Goal: Book appointment/travel/reservation

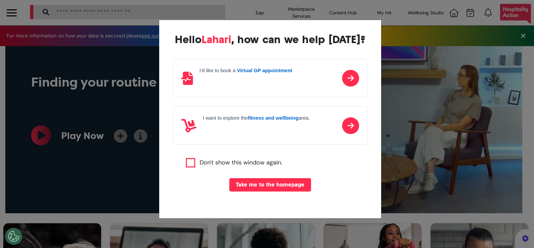
scroll to position [12, 0]
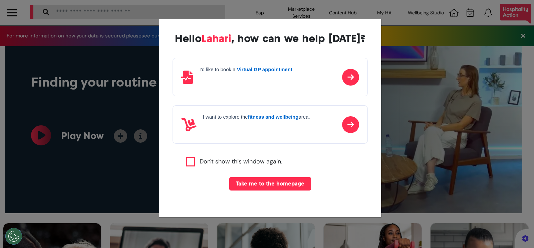
click at [268, 80] on p at bounding box center [246, 79] width 93 height 10
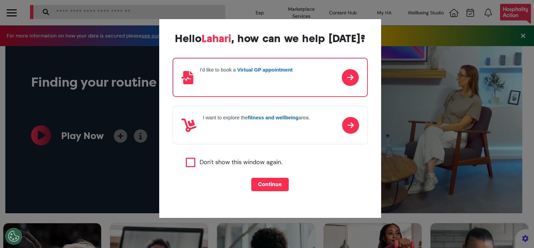
click at [265, 187] on button "Continue" at bounding box center [269, 184] width 37 height 13
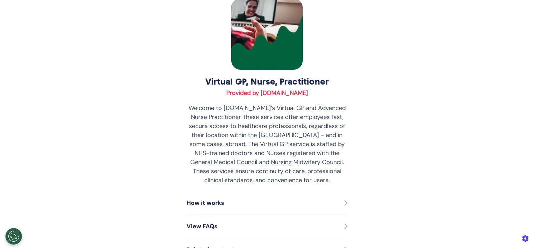
scroll to position [145, 0]
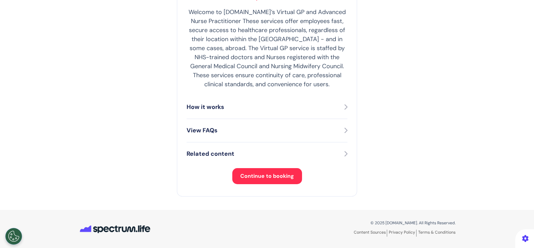
click at [260, 176] on span "Continue to booking" at bounding box center [267, 175] width 54 height 7
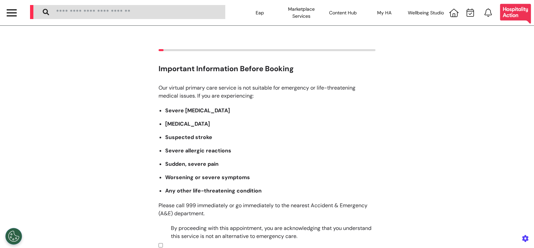
scroll to position [110, 0]
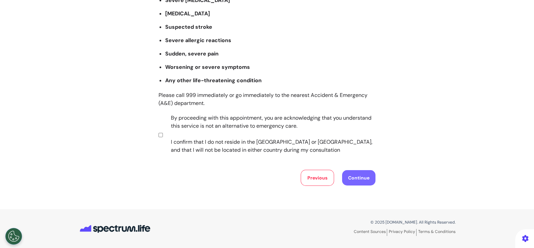
click at [360, 179] on button "Continue" at bounding box center [358, 177] width 33 height 15
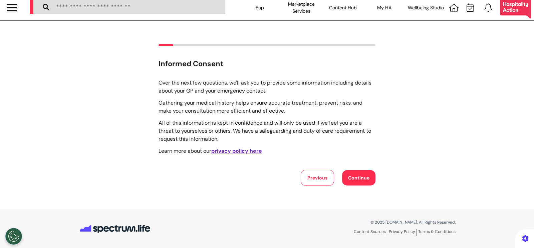
scroll to position [0, 0]
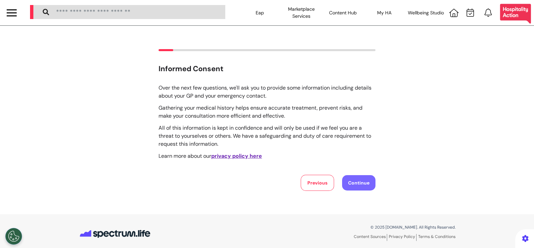
click at [357, 181] on button "Continue" at bounding box center [358, 182] width 33 height 15
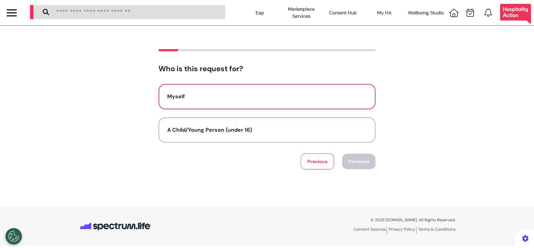
click at [265, 99] on div "Myself" at bounding box center [267, 96] width 200 height 8
click at [361, 163] on button "Continue" at bounding box center [358, 161] width 33 height 15
select select "******"
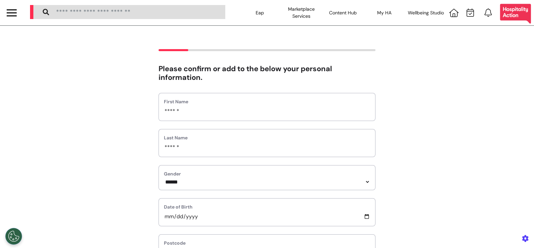
click at [10, 14] on div at bounding box center [12, 12] width 10 height 11
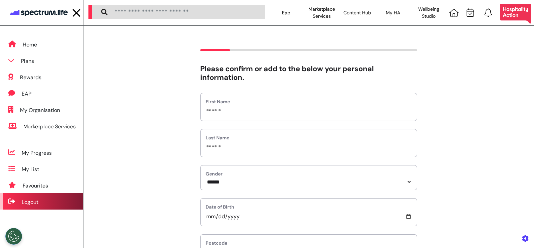
click at [61, 198] on div "Logout" at bounding box center [41, 201] width 83 height 16
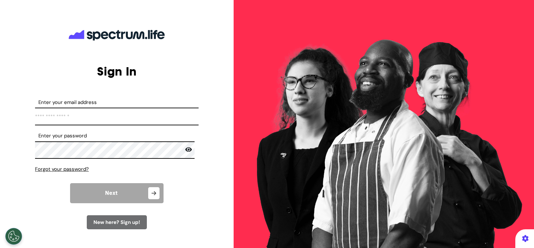
click at [105, 113] on input "Enter your email address" at bounding box center [117, 116] width 164 height 18
type input "*"
type input "**********"
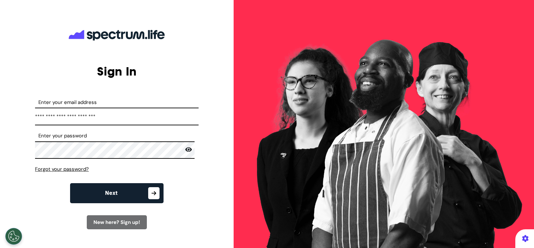
scroll to position [24, 0]
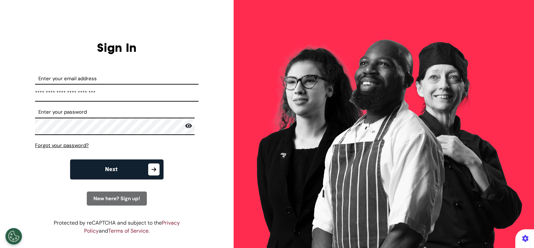
click at [154, 173] on icon "button" at bounding box center [153, 169] width 11 height 12
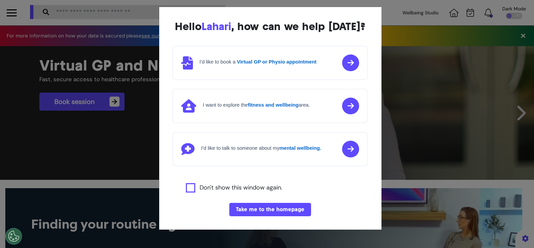
scroll to position [0, 267]
click at [248, 216] on button "Take me to the homepage" at bounding box center [270, 209] width 82 height 13
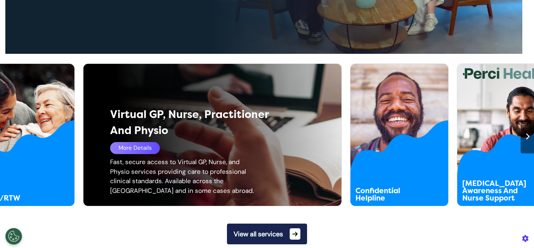
scroll to position [302, 0]
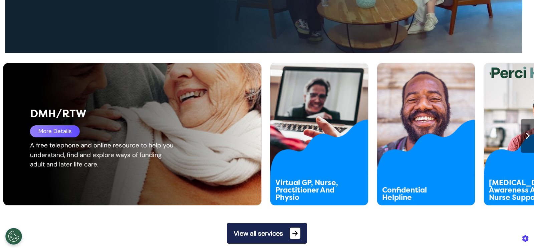
click at [58, 131] on div "More Details" at bounding box center [55, 131] width 50 height 12
click at [58, 128] on div "More Details" at bounding box center [55, 131] width 50 height 12
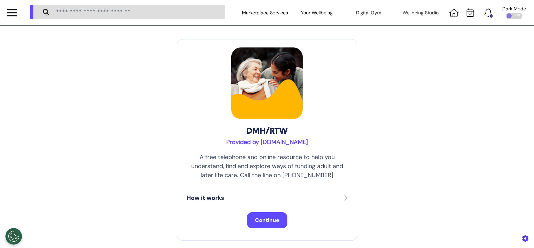
click at [270, 216] on button "Continue" at bounding box center [267, 220] width 40 height 16
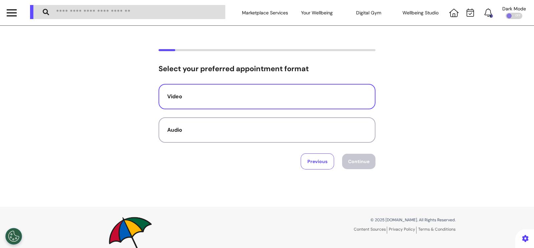
click at [244, 104] on button "Video" at bounding box center [267, 96] width 217 height 25
click at [359, 160] on button "Continue" at bounding box center [358, 161] width 33 height 15
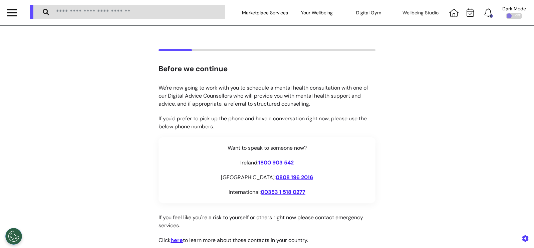
scroll to position [122, 0]
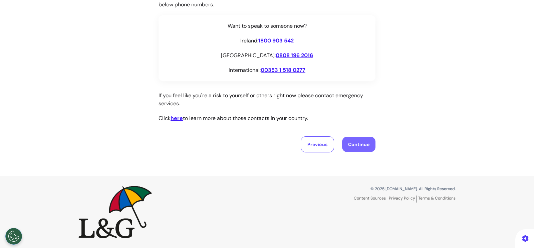
click at [367, 145] on button "Continue" at bounding box center [358, 144] width 33 height 15
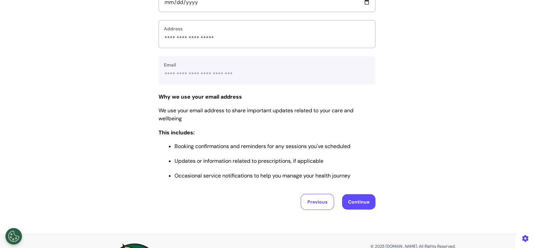
scroll to position [315, 0]
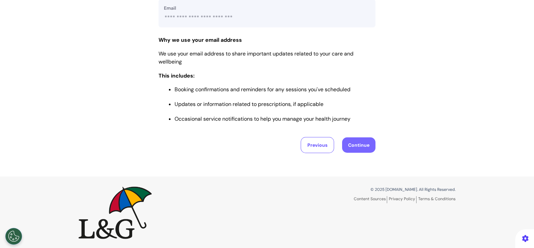
click at [349, 141] on button "Continue" at bounding box center [358, 144] width 33 height 15
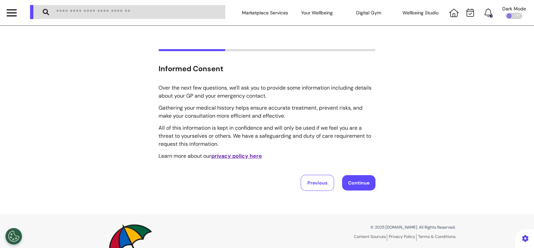
scroll to position [38, 0]
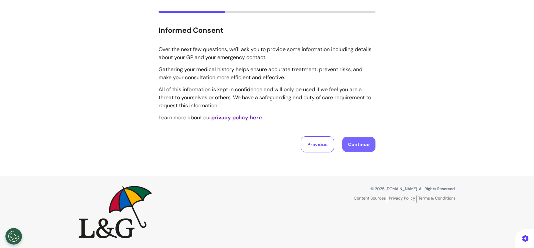
click at [349, 149] on button "Continue" at bounding box center [358, 144] width 33 height 15
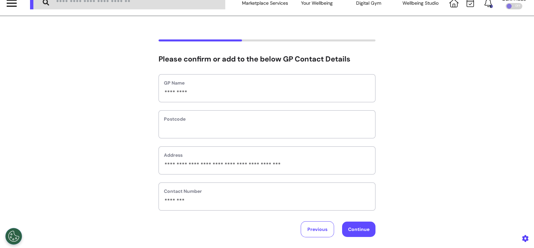
scroll to position [10, 0]
click at [391, 129] on div "Please confirm or add to the below GP Contact Details GP Name ********* Postcod…" at bounding box center [267, 138] width 534 height 198
click at [352, 232] on button "Continue" at bounding box center [358, 228] width 33 height 15
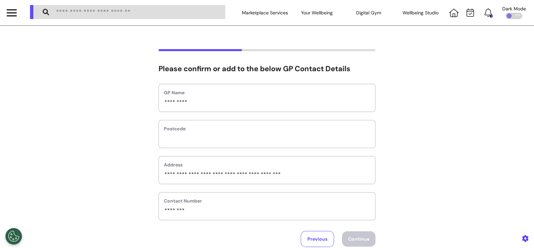
select select "**********"
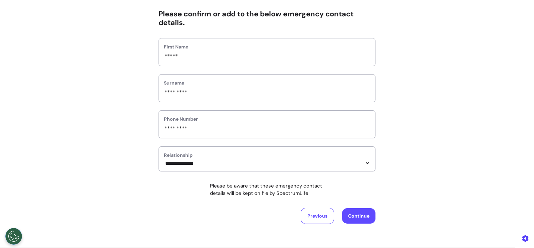
scroll to position [55, 0]
click at [317, 217] on button "Previous" at bounding box center [317, 215] width 33 height 16
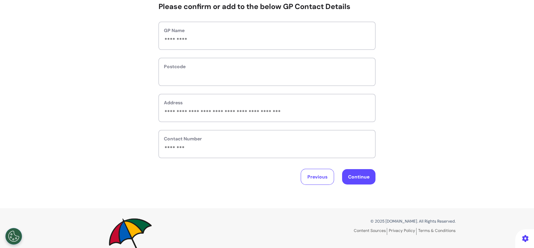
scroll to position [0, 0]
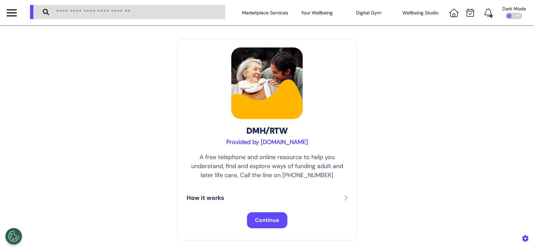
click at [265, 219] on span "Continue" at bounding box center [267, 219] width 24 height 7
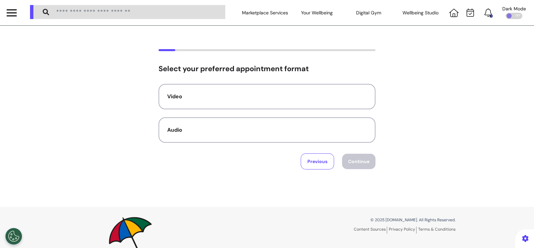
scroll to position [31, 0]
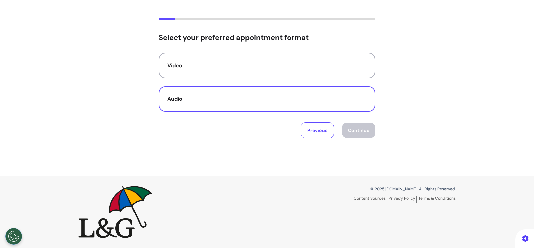
click at [209, 97] on div "Audio" at bounding box center [267, 99] width 200 height 8
click at [355, 133] on button "Continue" at bounding box center [358, 129] width 33 height 15
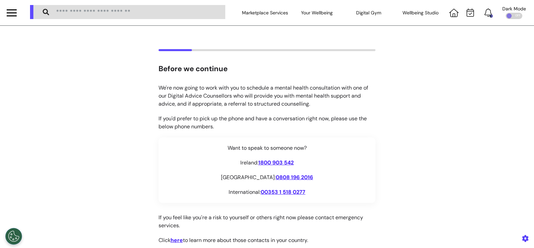
scroll to position [122, 0]
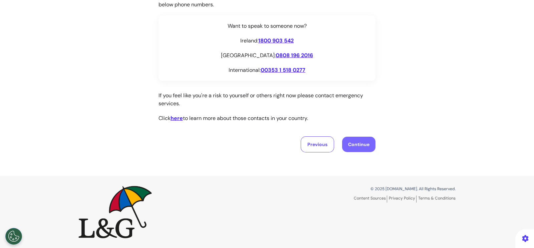
click at [360, 143] on button "Continue" at bounding box center [358, 144] width 33 height 15
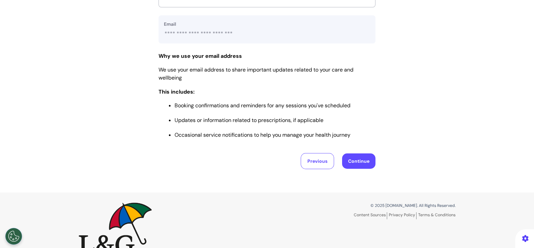
scroll to position [315, 0]
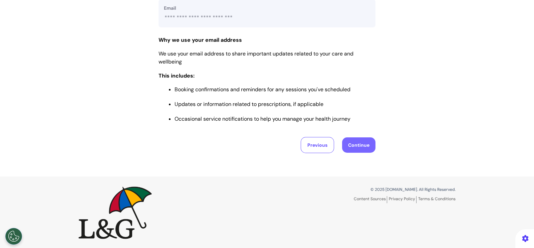
click at [358, 146] on button "Continue" at bounding box center [358, 144] width 33 height 15
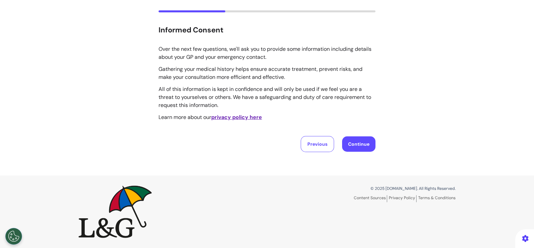
scroll to position [0, 0]
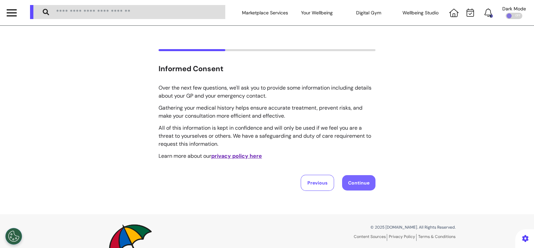
click at [355, 186] on button "Continue" at bounding box center [358, 182] width 33 height 15
